Goal: Complete application form: Complete application form

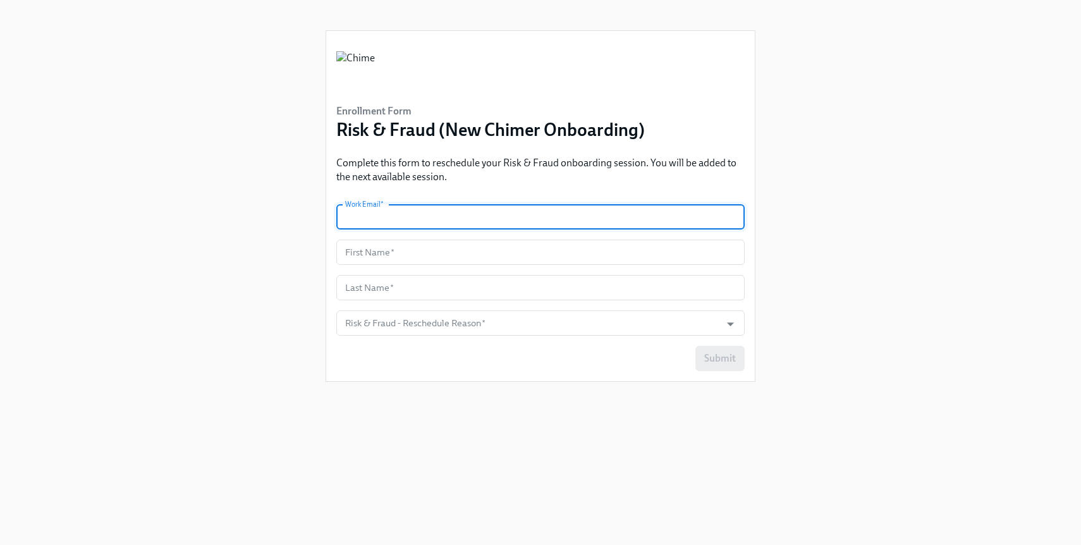
click at [476, 219] on input "text" at bounding box center [540, 216] width 408 height 25
type input "[PERSON_NAME][EMAIL_ADDRESS][PERSON_NAME][DOMAIN_NAME]"
click at [462, 247] on input "text" at bounding box center [540, 252] width 408 height 25
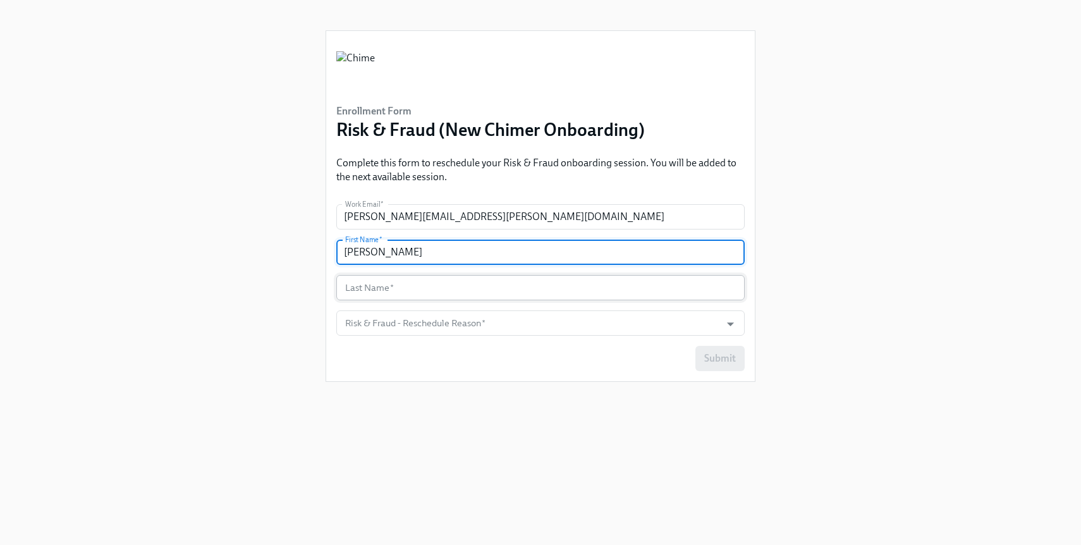
type input "[PERSON_NAME]"
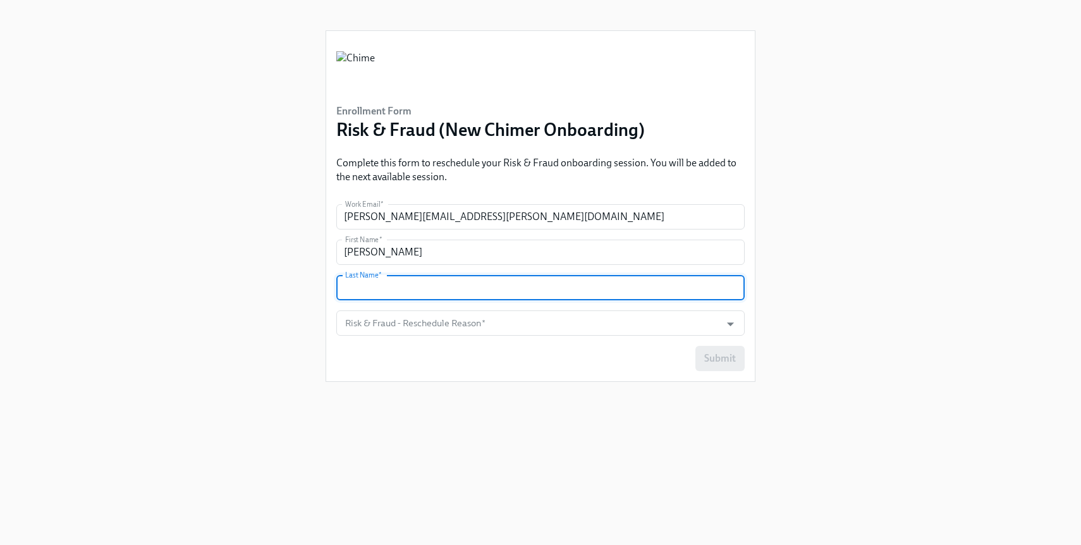
click at [445, 292] on input "text" at bounding box center [540, 287] width 408 height 25
type input "[PERSON_NAME]"
click at [430, 331] on input "Risk & Fraud - Reschedule Reason   *" at bounding box center [529, 322] width 372 height 25
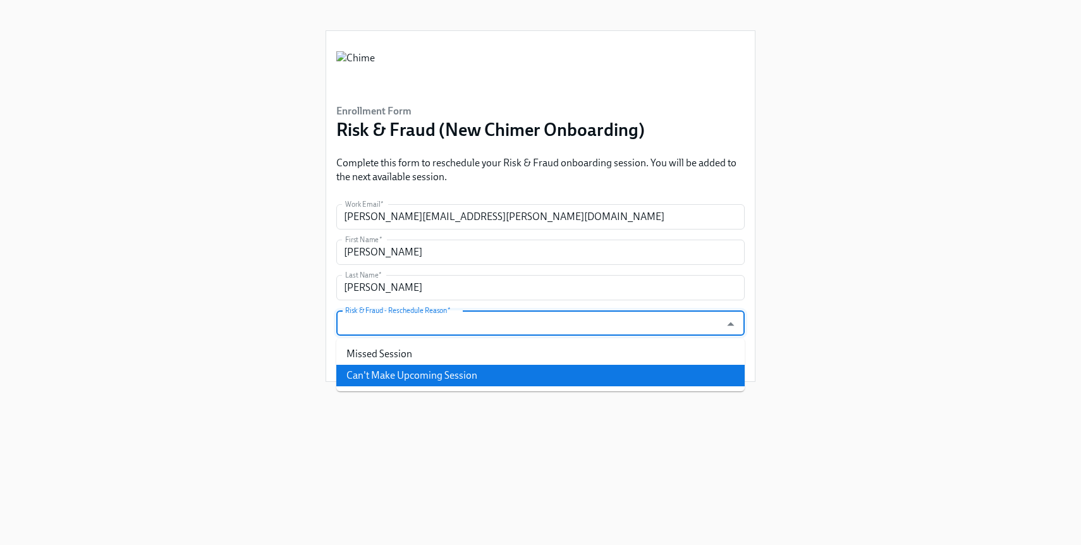
click at [396, 374] on li "Can't Make Upcoming Session" at bounding box center [540, 375] width 408 height 21
type input "Can't Make Upcoming Session"
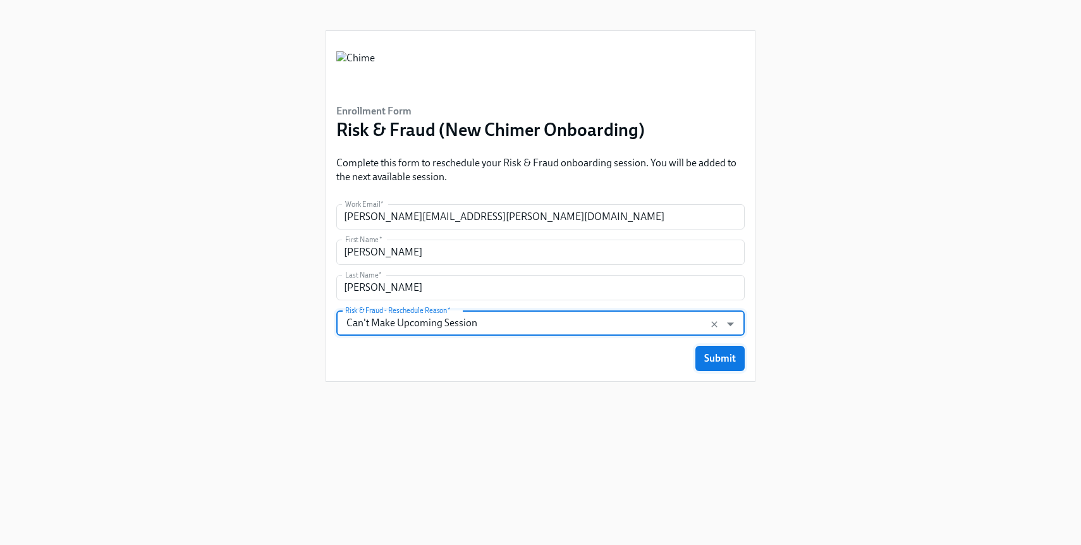
click at [726, 362] on span "Submit" at bounding box center [720, 358] width 32 height 13
